Goal: Task Accomplishment & Management: Use online tool/utility

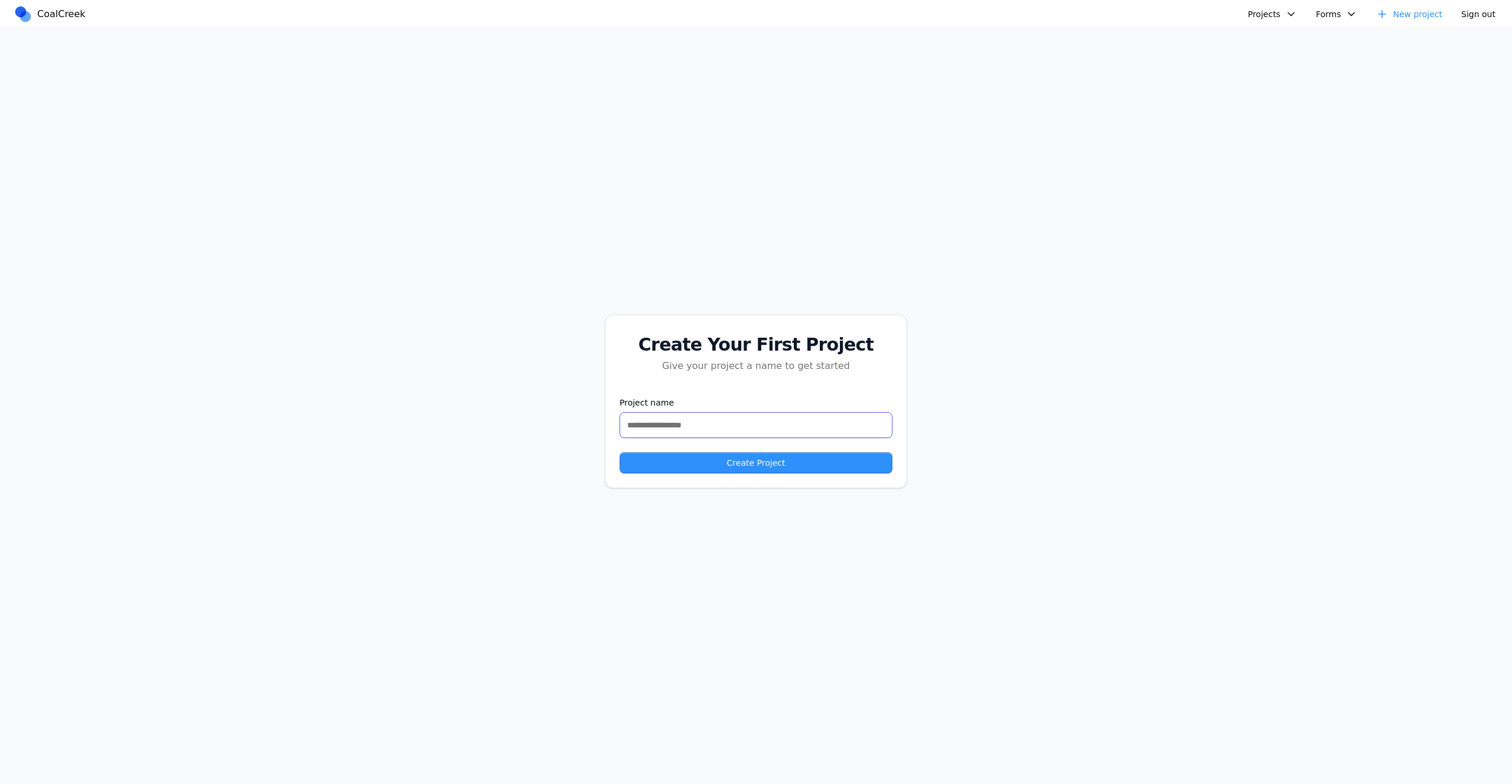
click at [678, 427] on input "text" at bounding box center [756, 426] width 273 height 26
type input "**********"
click at [620, 453] on button "Create Project" at bounding box center [756, 463] width 273 height 21
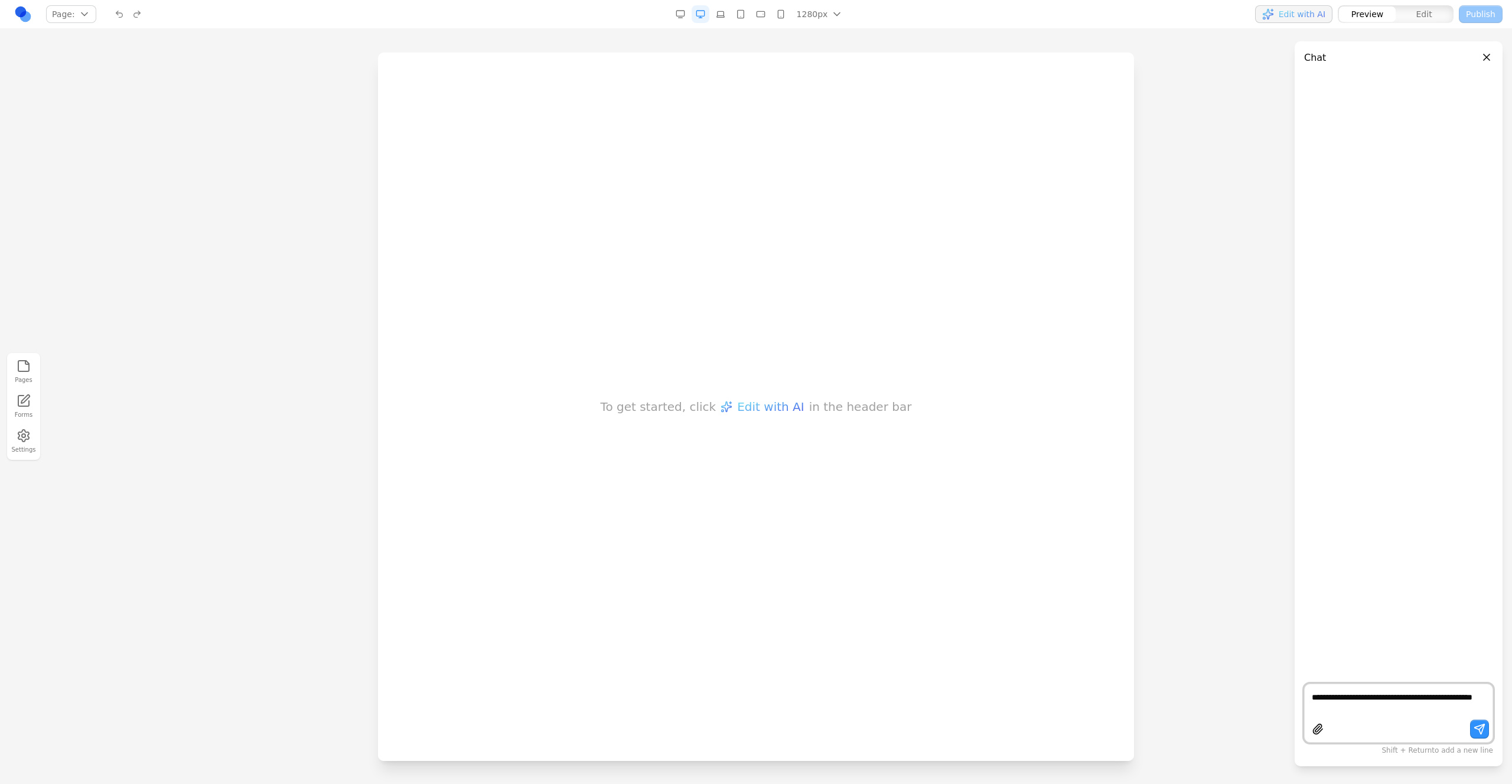
type textarea "**********"
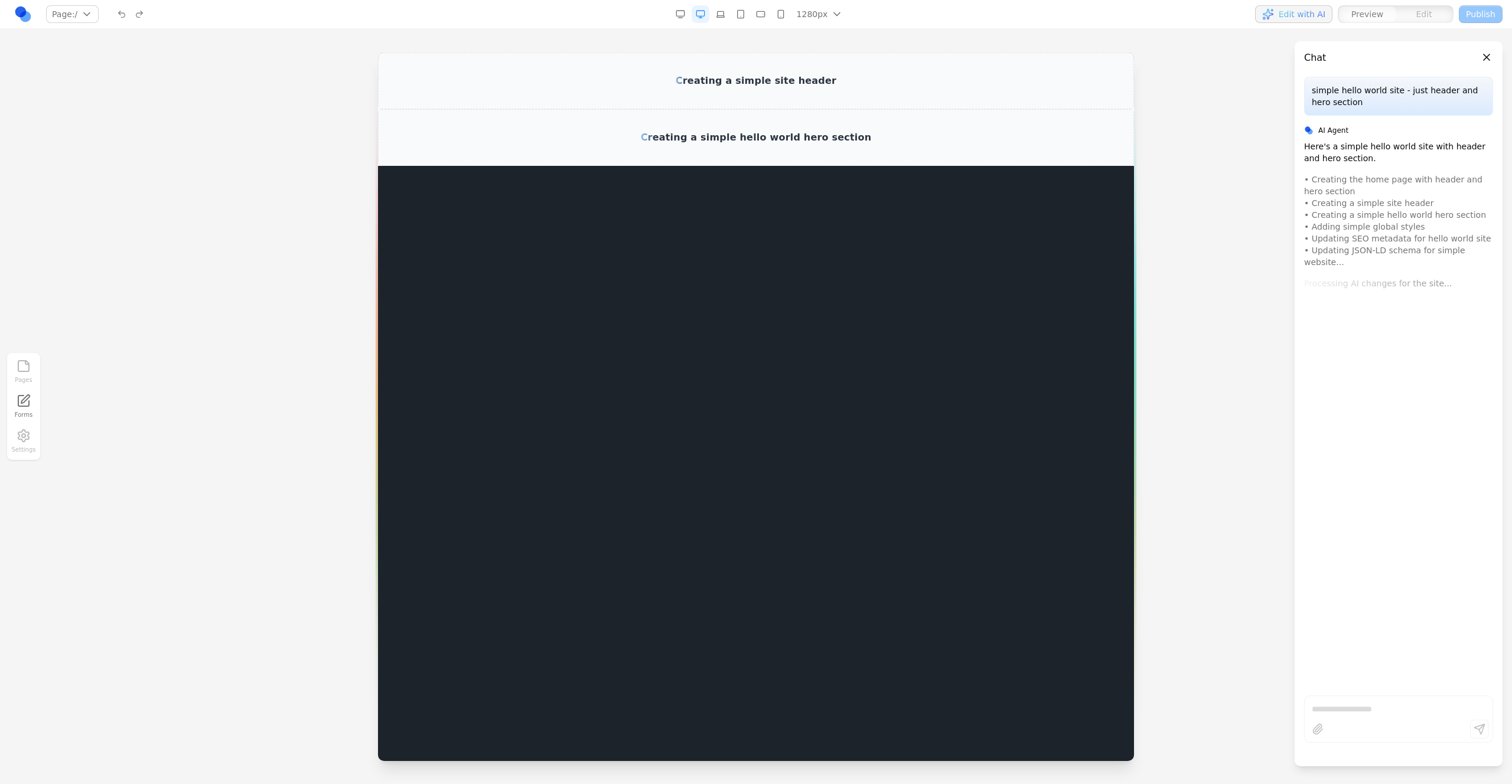
click at [1060, 166] on html "Creating a simple site header Creating a simple hello world hero section" at bounding box center [756, 108] width 756 height 113
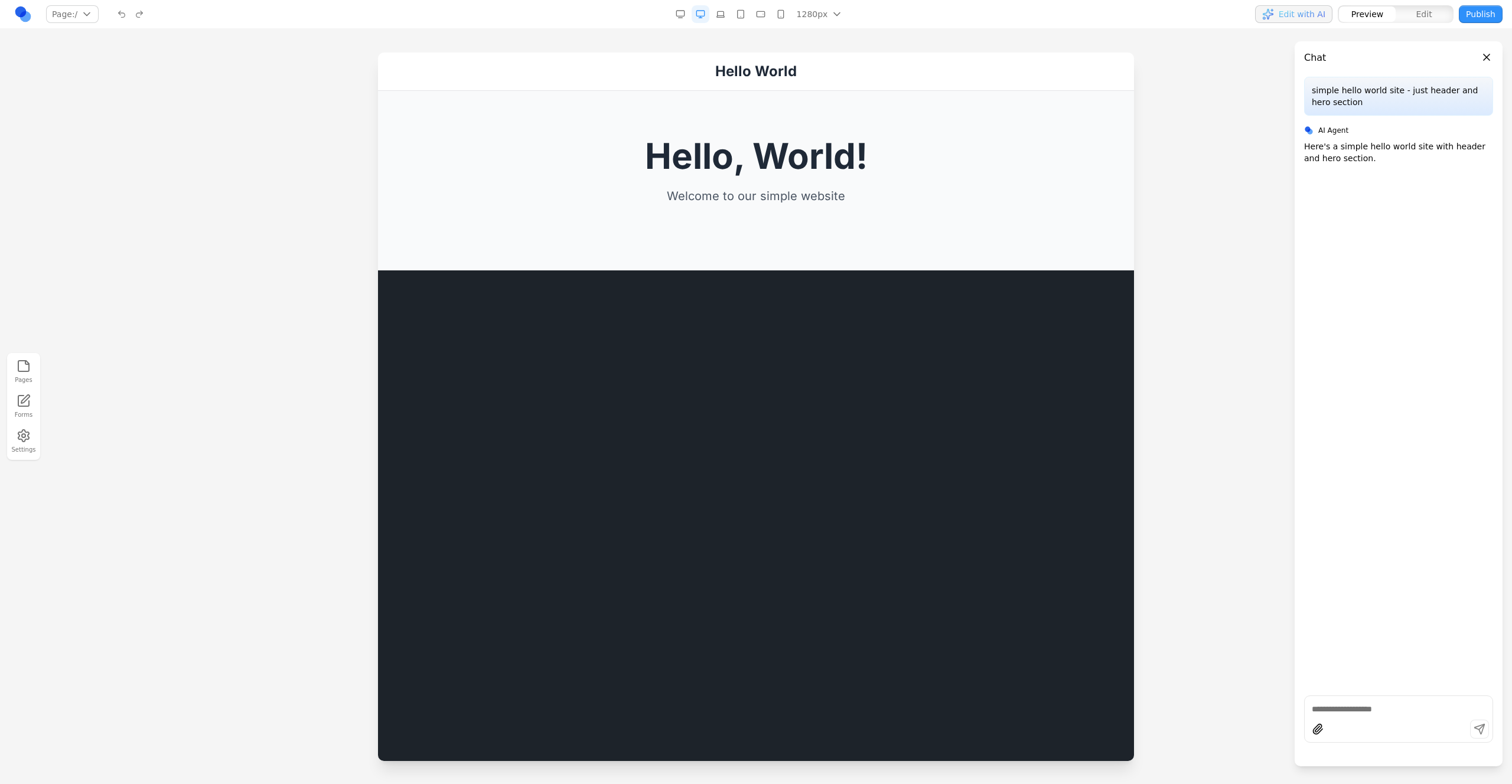
click at [22, 16] on link at bounding box center [22, 14] width 18 height 18
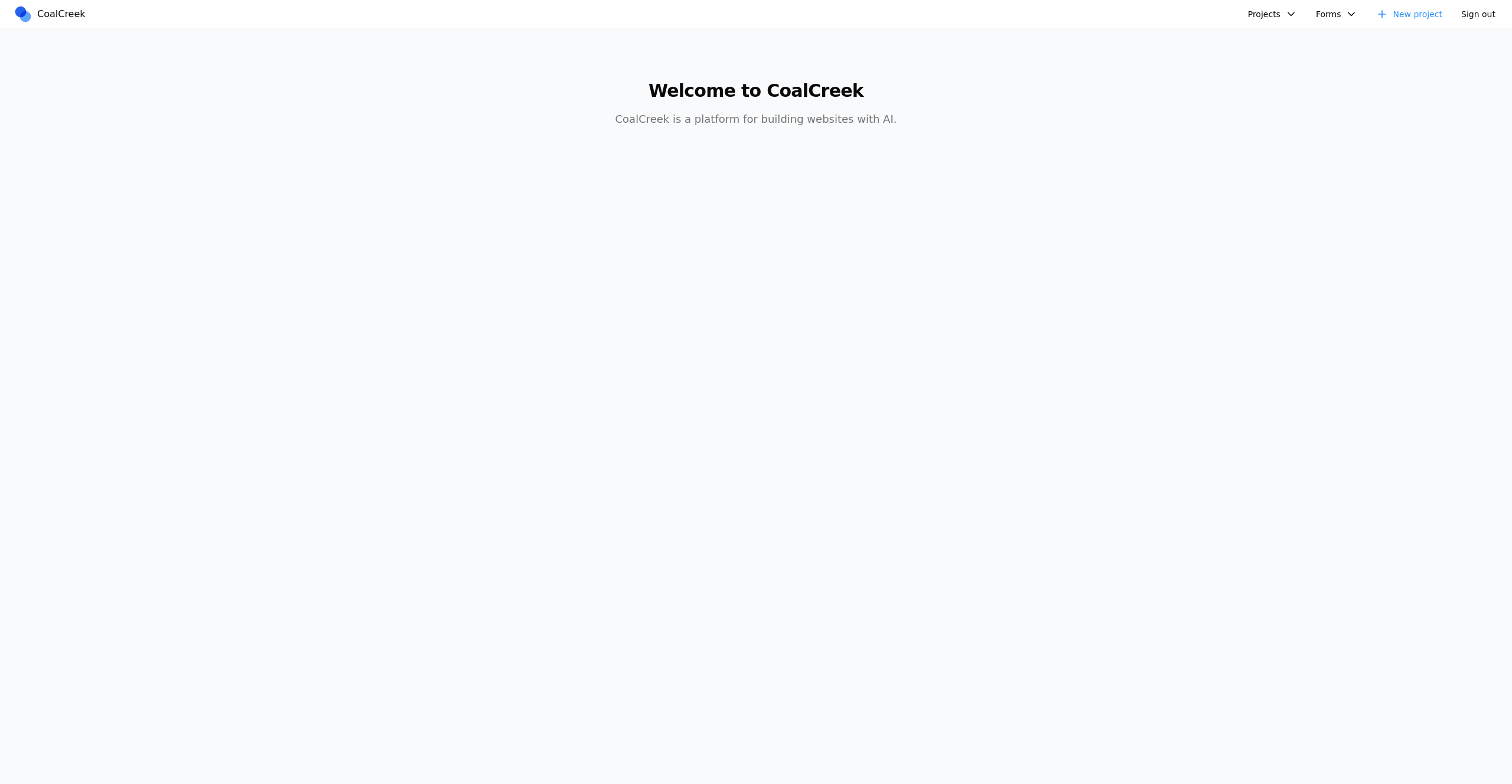
click at [1261, 11] on button "Projects" at bounding box center [1273, 14] width 64 height 18
click at [1290, 142] on link "mexican food site" at bounding box center [1305, 141] width 110 height 21
click at [1258, 15] on button "Projects" at bounding box center [1273, 14] width 64 height 18
click at [1263, 37] on link "test delete" at bounding box center [1305, 41] width 110 height 21
click at [1287, 8] on button "Projects" at bounding box center [1273, 14] width 64 height 18
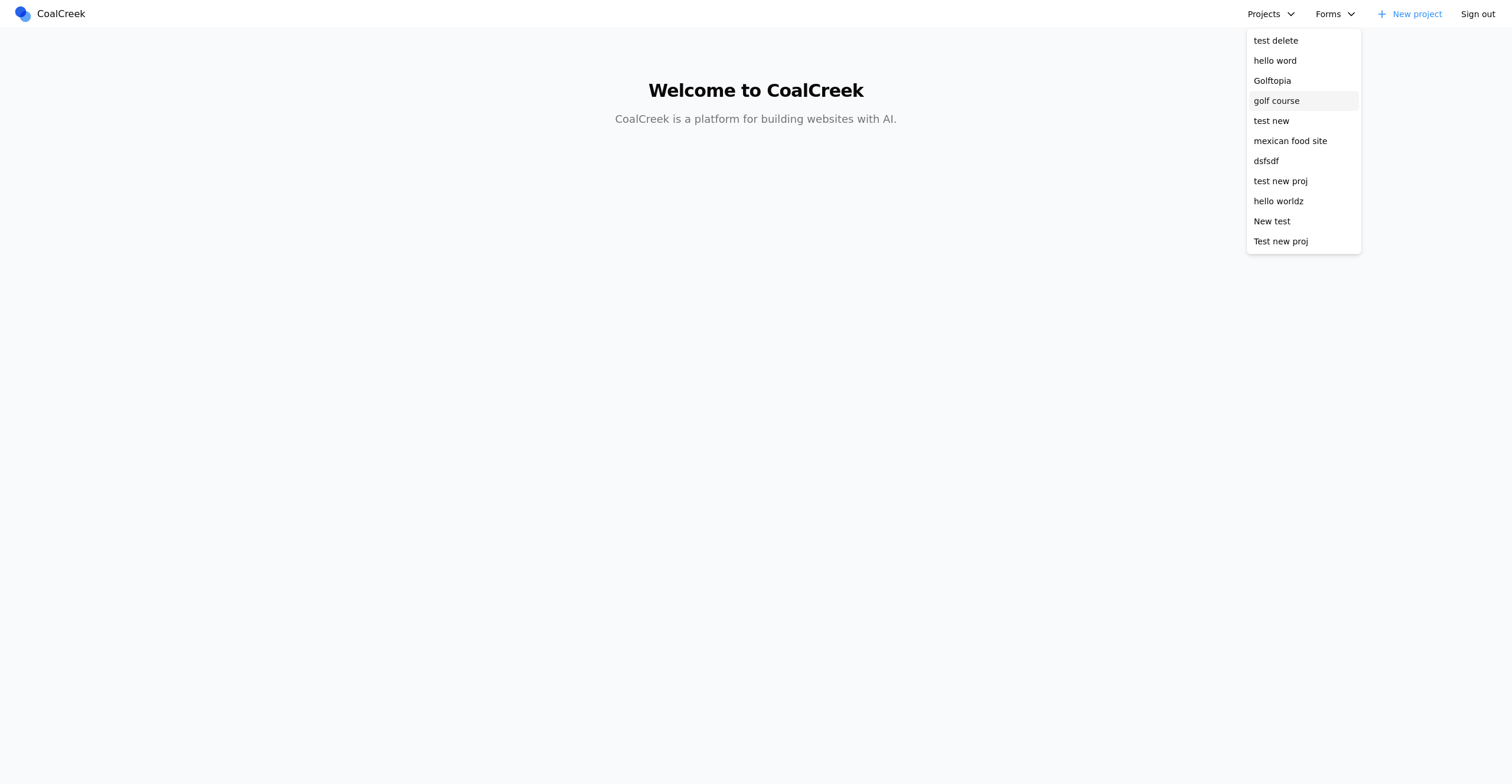
click at [1278, 103] on link "golf course" at bounding box center [1305, 101] width 110 height 21
